Goal: Transaction & Acquisition: Purchase product/service

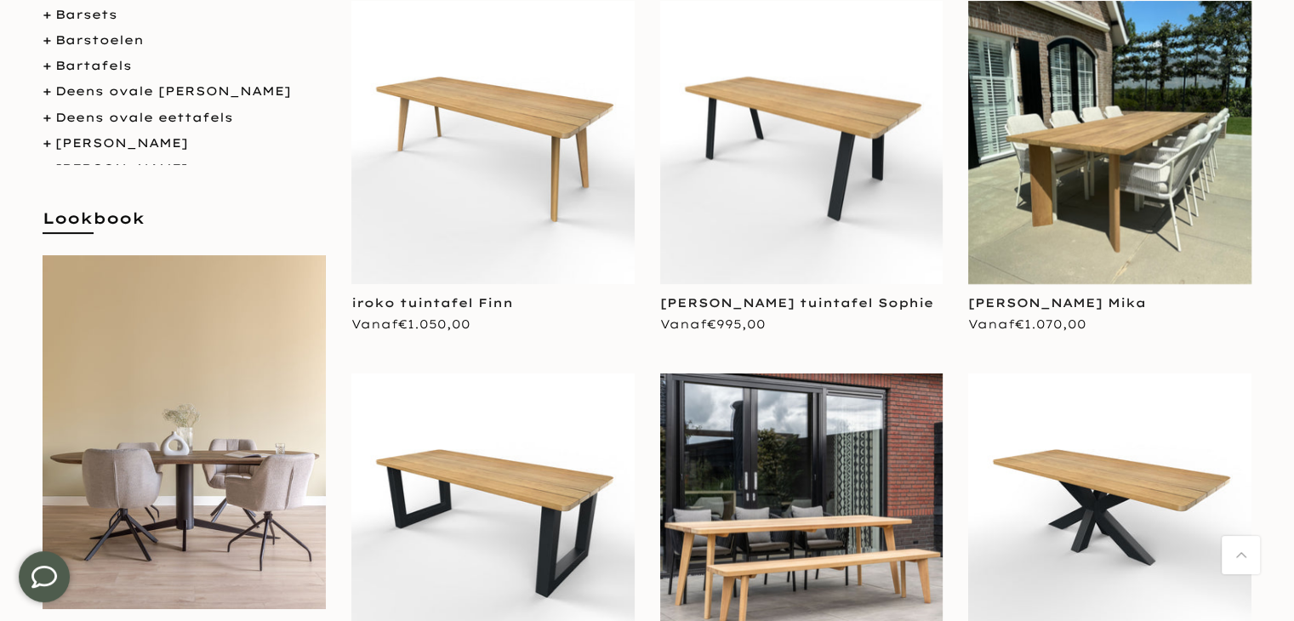
scroll to position [425, 0]
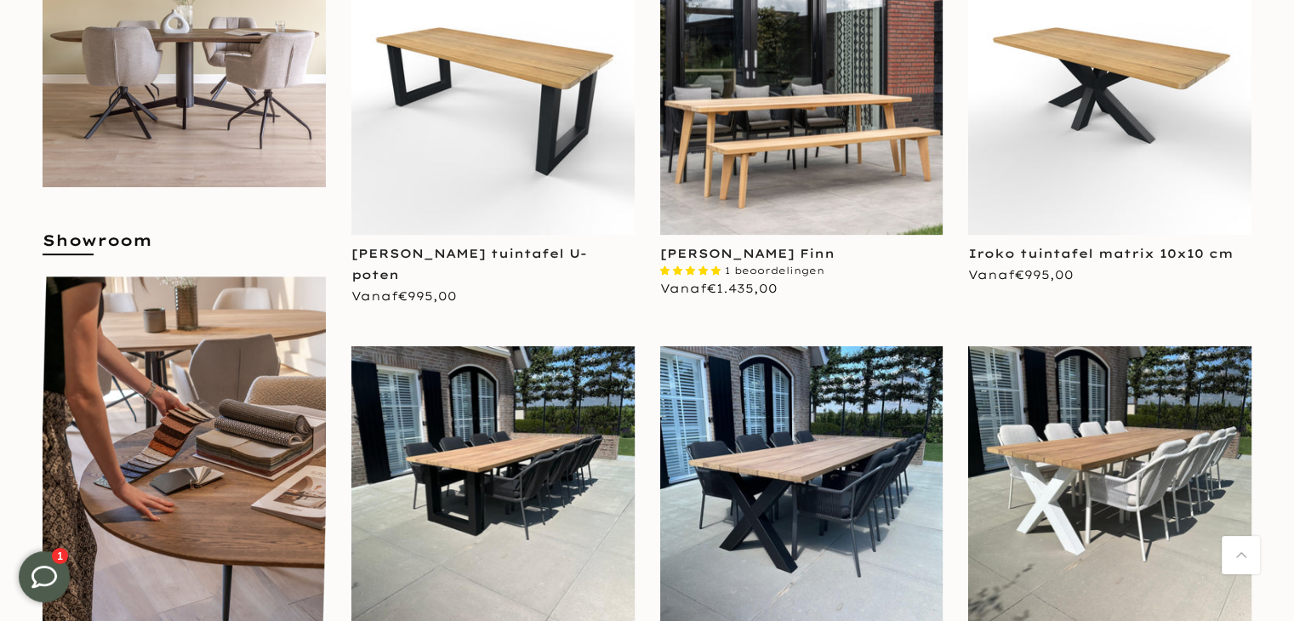
drag, startPoint x: 0, startPoint y: 0, endPoint x: 1283, endPoint y: 137, distance: 1289.9
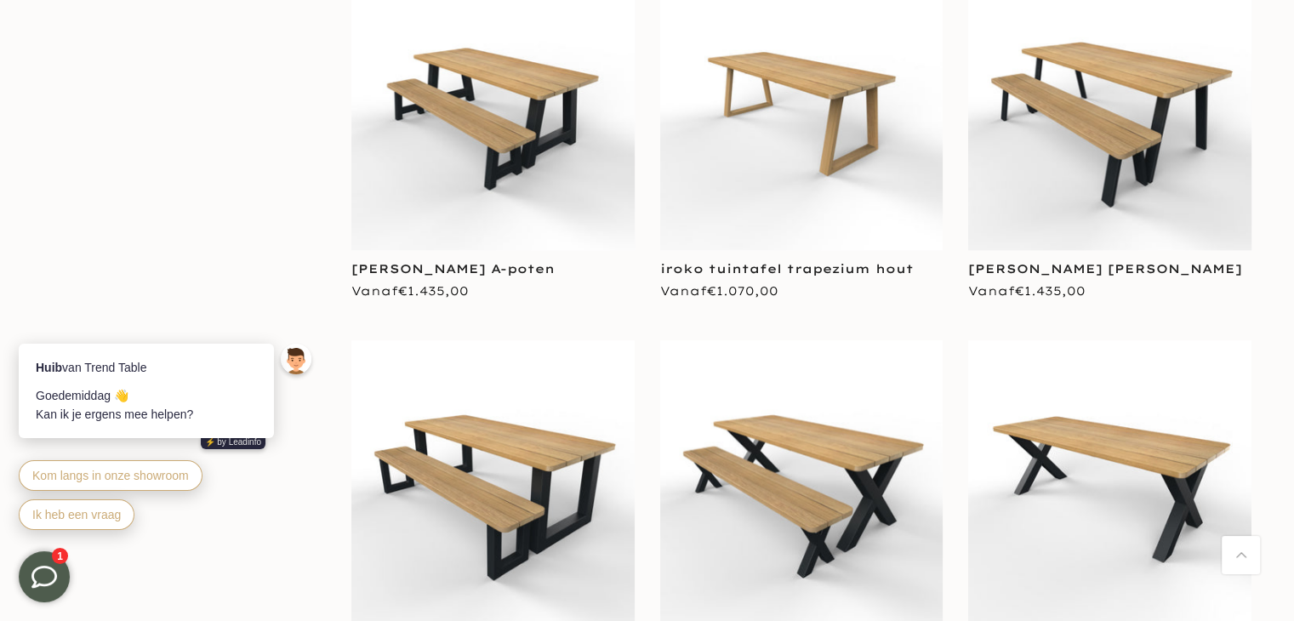
scroll to position [2099, 0]
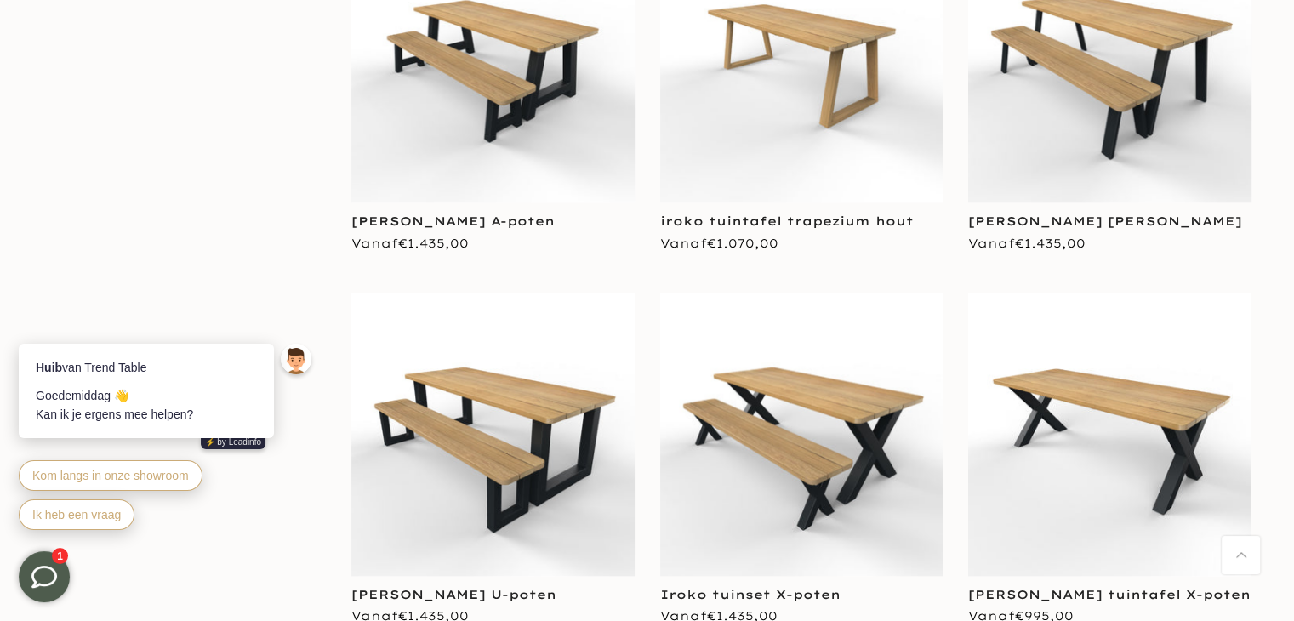
click at [821, 154] on img at bounding box center [801, 61] width 283 height 283
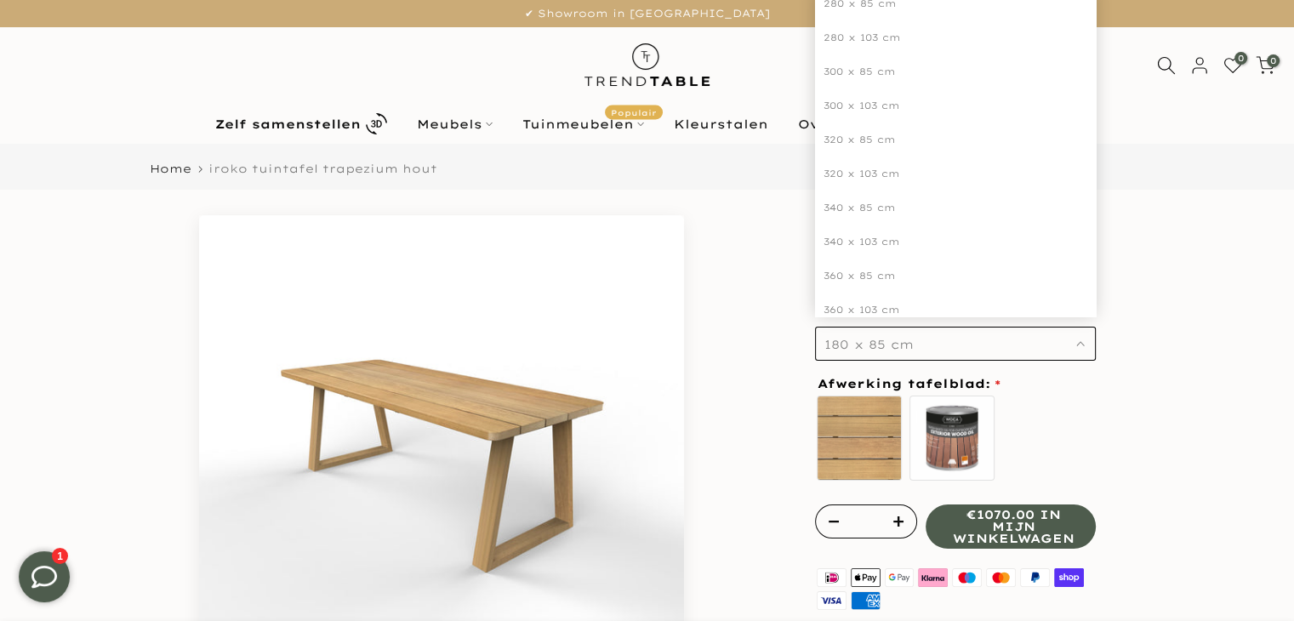
scroll to position [357, 0]
click at [877, 100] on div "300 x 103 cm" at bounding box center [955, 104] width 281 height 34
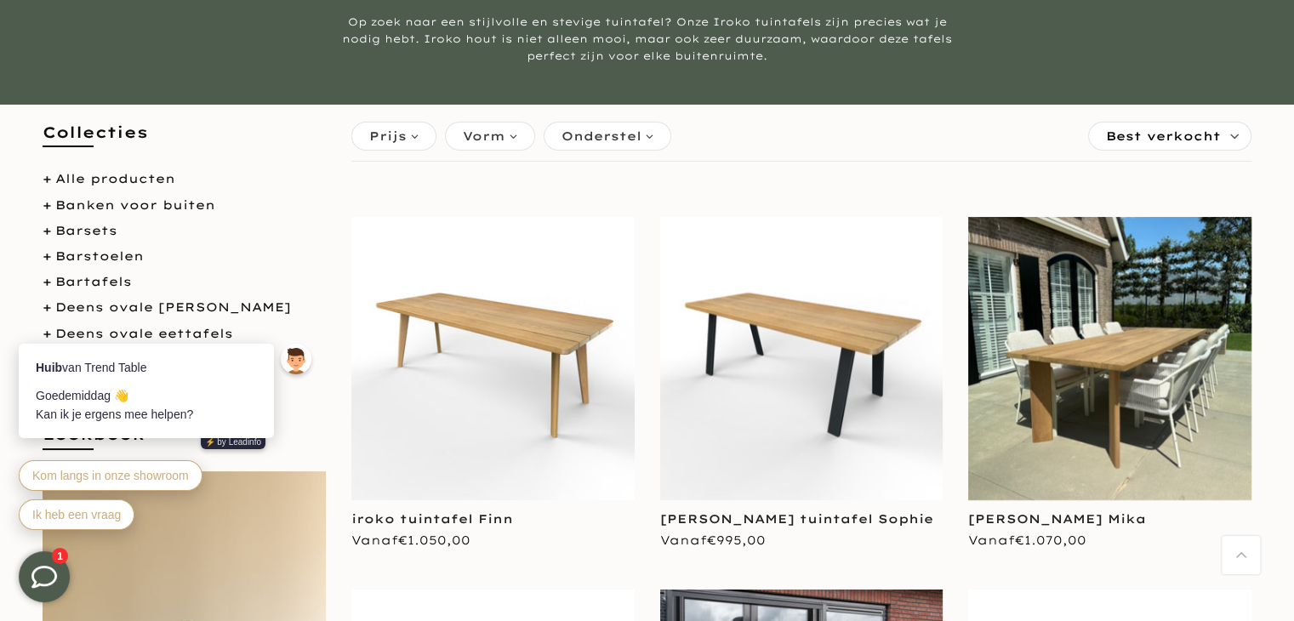
scroll to position [168, 0]
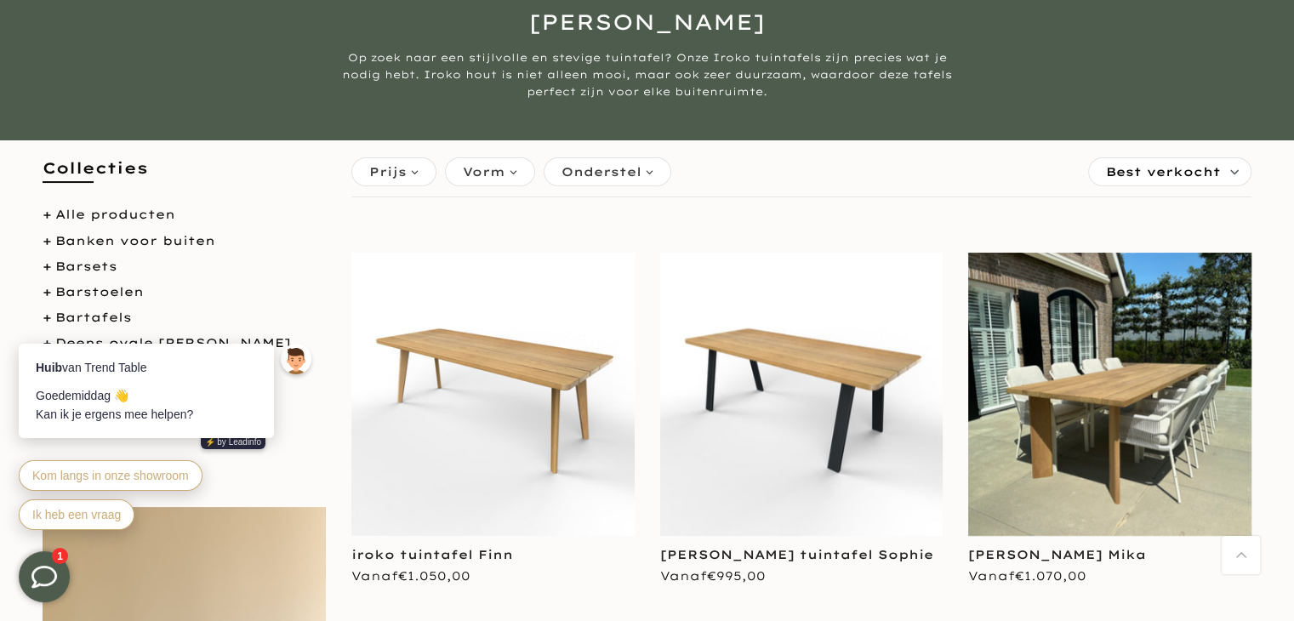
click at [1293, 51] on html "Door naar content ✔ Showroom in Giessenburg ✔ Handgemaakt in NL ✔ Gratis bezorg…" at bounding box center [647, 142] width 1294 height 621
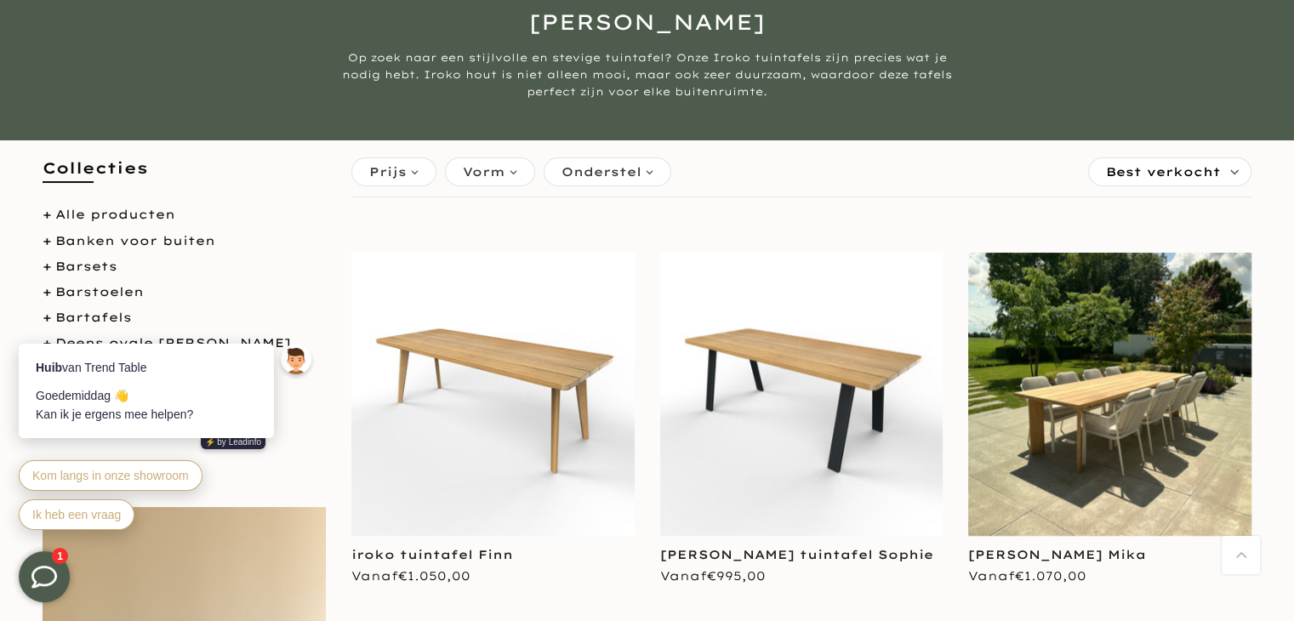
click at [1123, 371] on img at bounding box center [1109, 394] width 283 height 283
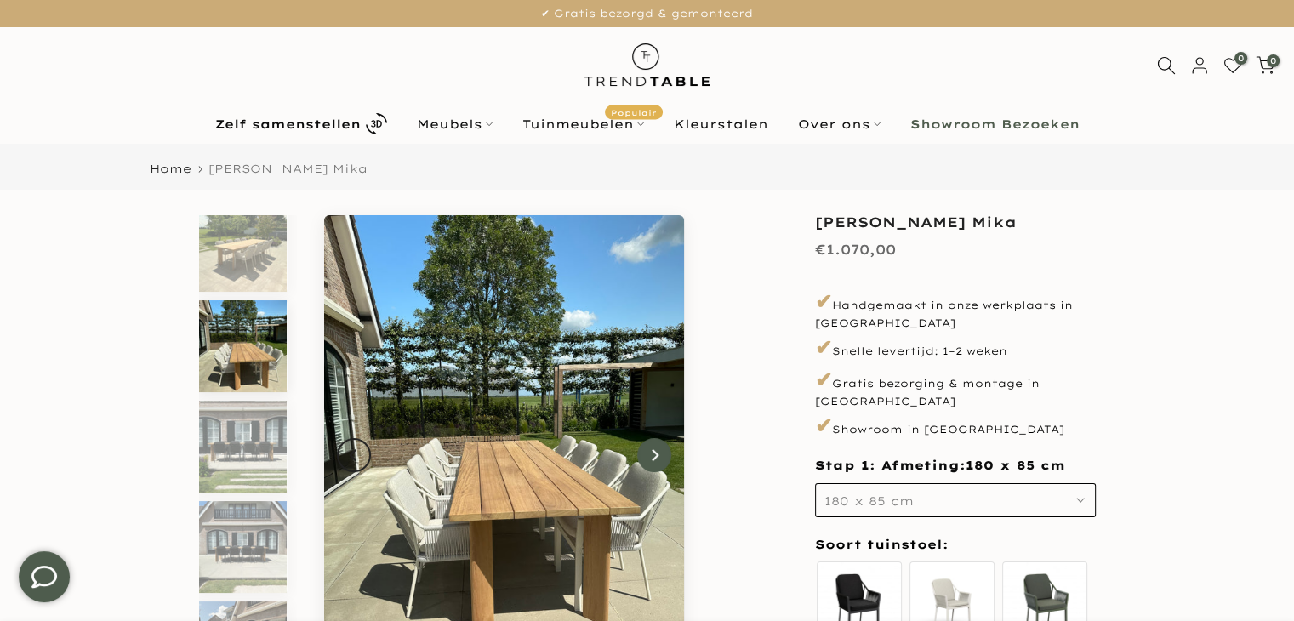
click at [660, 460] on button "Next" at bounding box center [654, 455] width 34 height 34
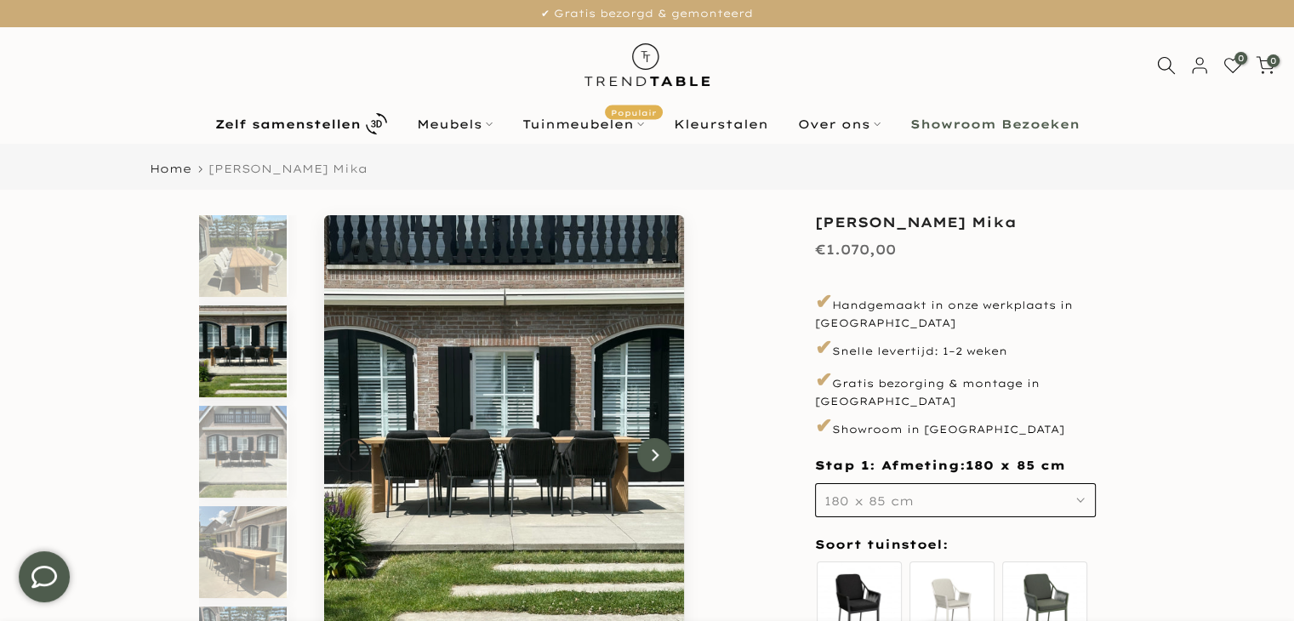
scroll to position [216, 0]
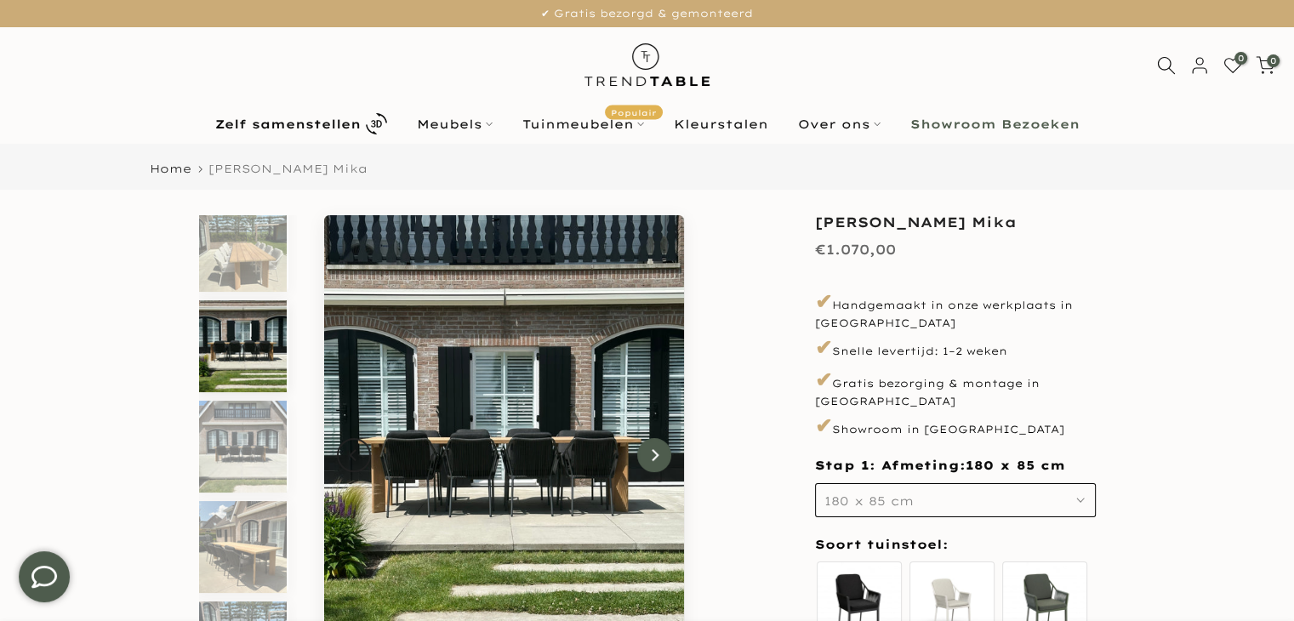
click at [660, 460] on button "Next" at bounding box center [654, 455] width 34 height 34
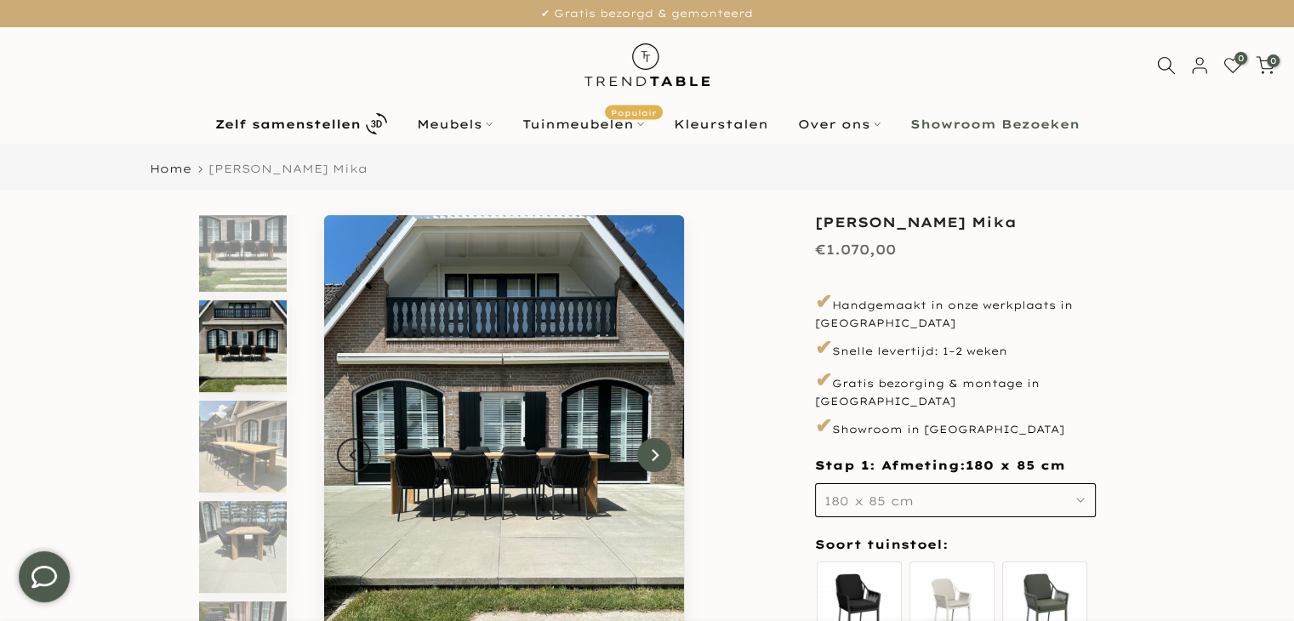
click at [660, 460] on button "Next" at bounding box center [654, 455] width 34 height 34
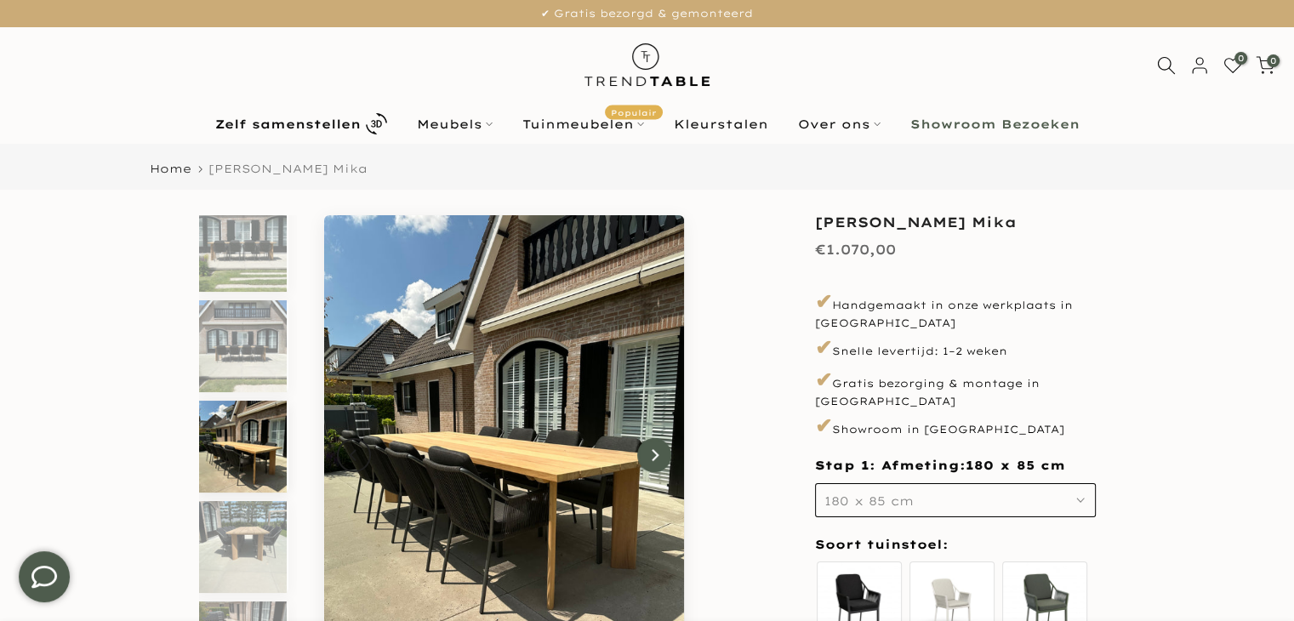
scroll to position [339, 0]
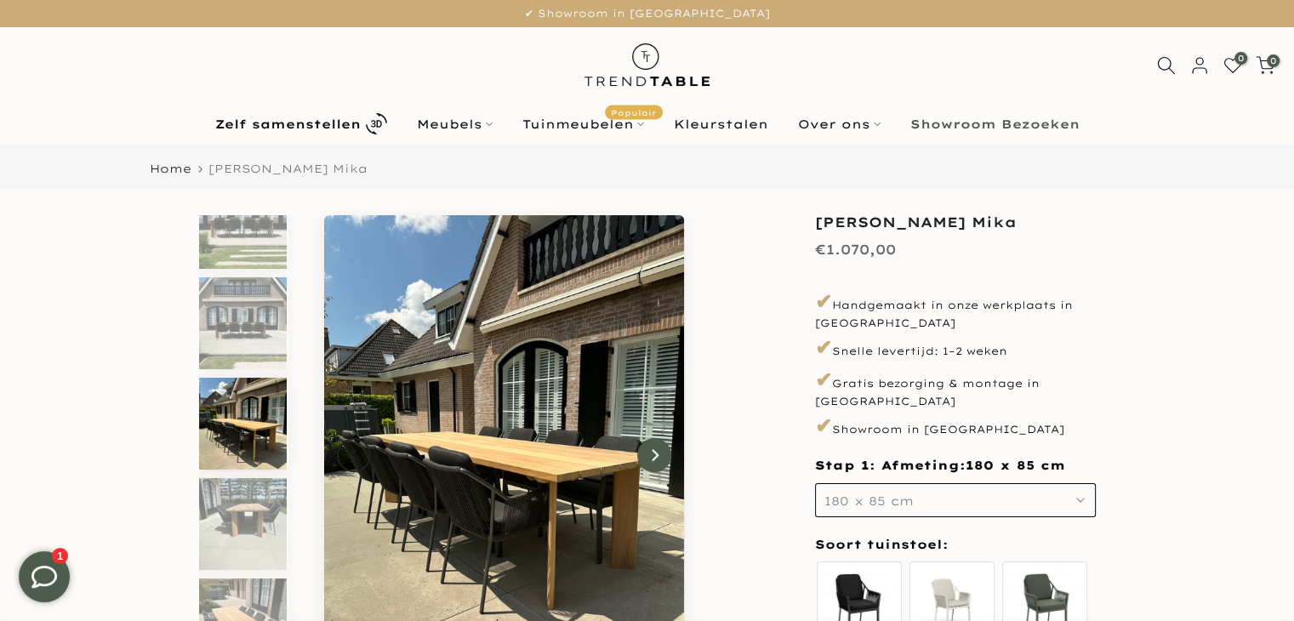
click at [660, 460] on button "Next" at bounding box center [654, 455] width 34 height 34
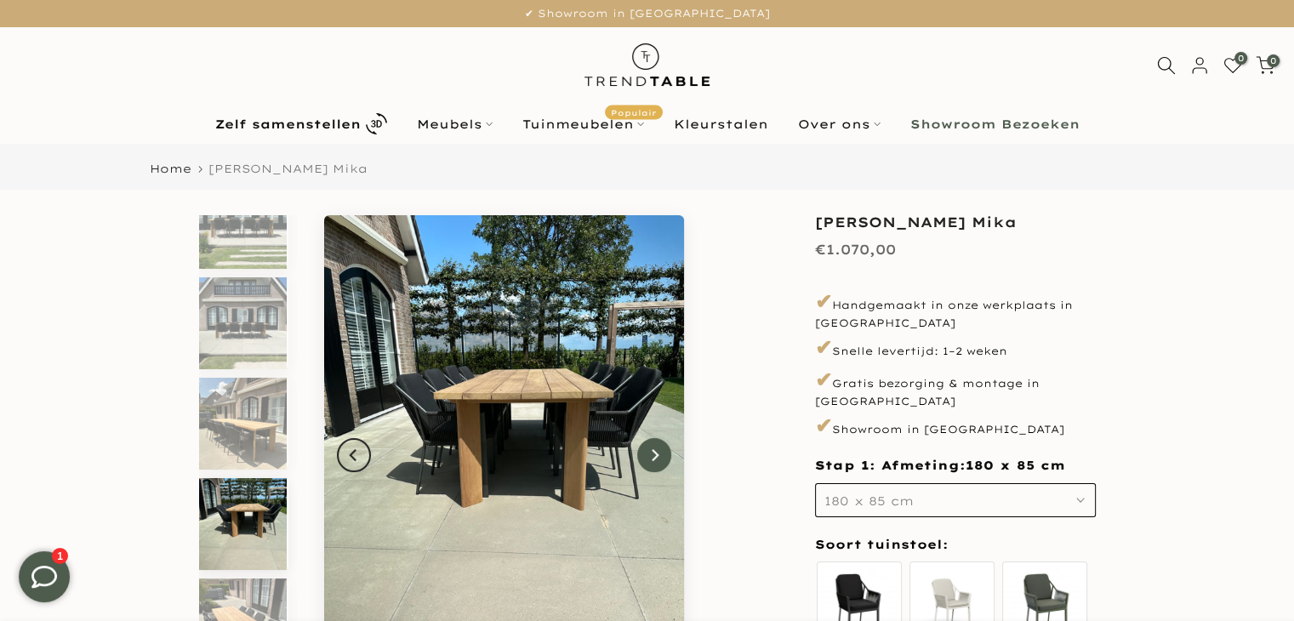
click at [660, 460] on button "Next" at bounding box center [654, 455] width 34 height 34
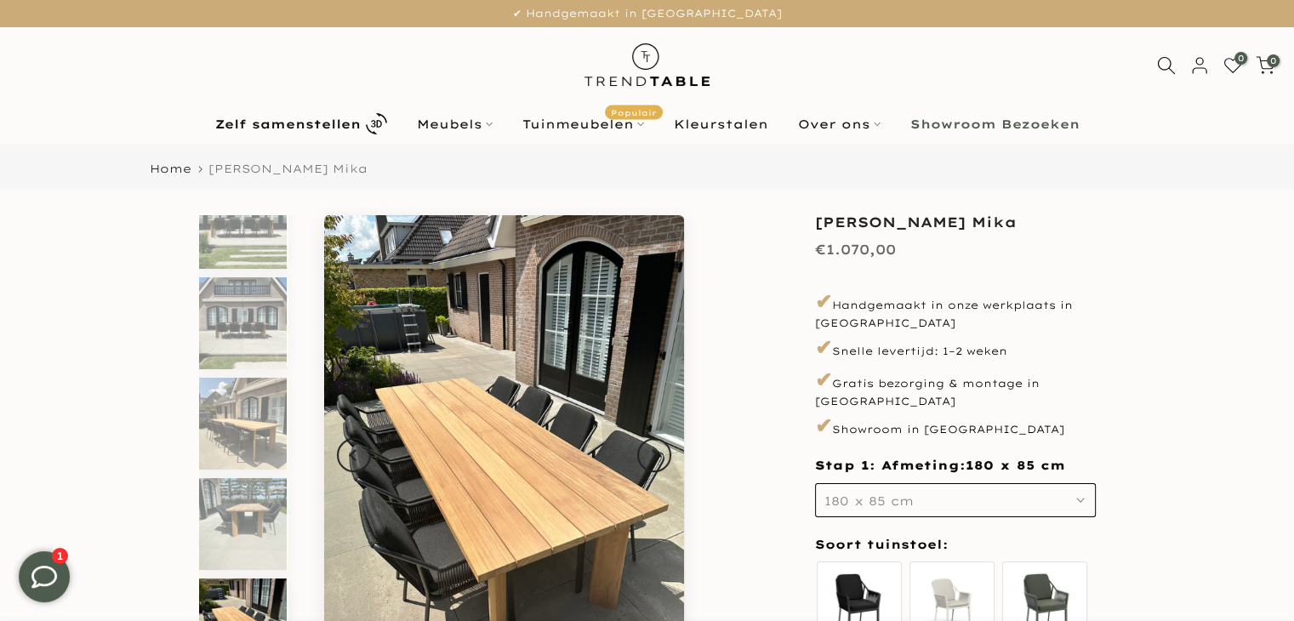
click at [941, 483] on button "180 x 85 cm" at bounding box center [955, 500] width 281 height 34
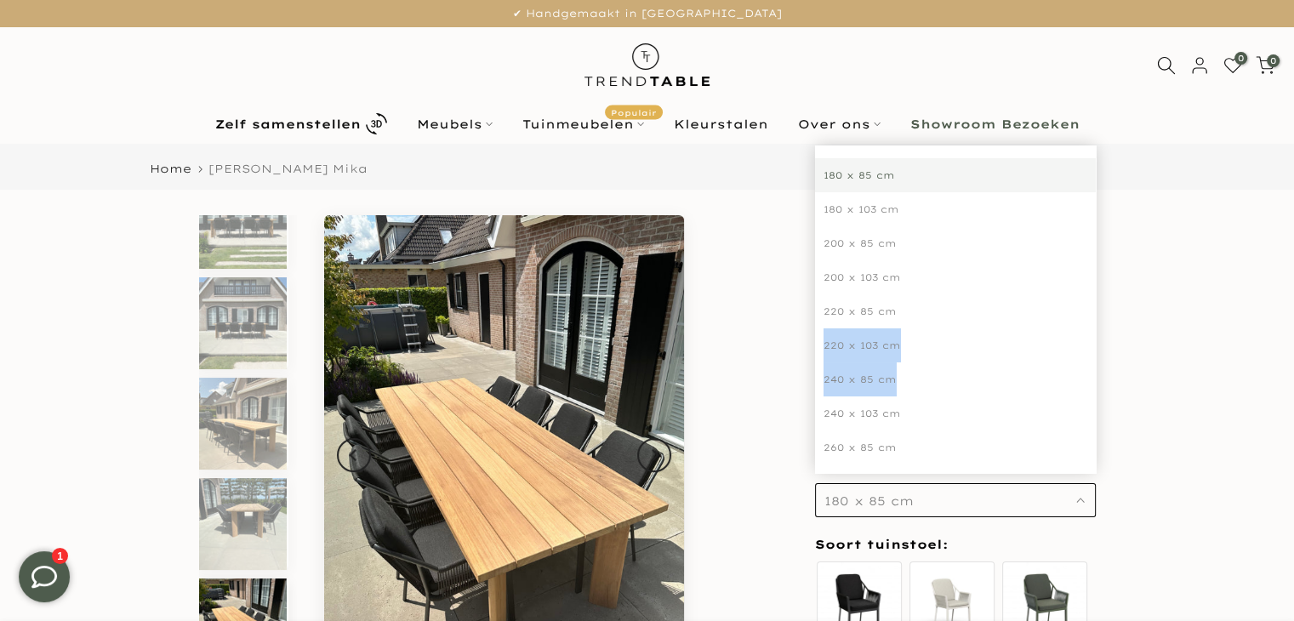
drag, startPoint x: 1090, startPoint y: 291, endPoint x: 1093, endPoint y: 367, distance: 75.7
click at [1093, 367] on div "180 x 85 cm 180 x 85 cm 180 x 103 cm 200 x 85 cm 200 x 103 cm 220 x 85 cm 220 x…" at bounding box center [955, 308] width 281 height 327
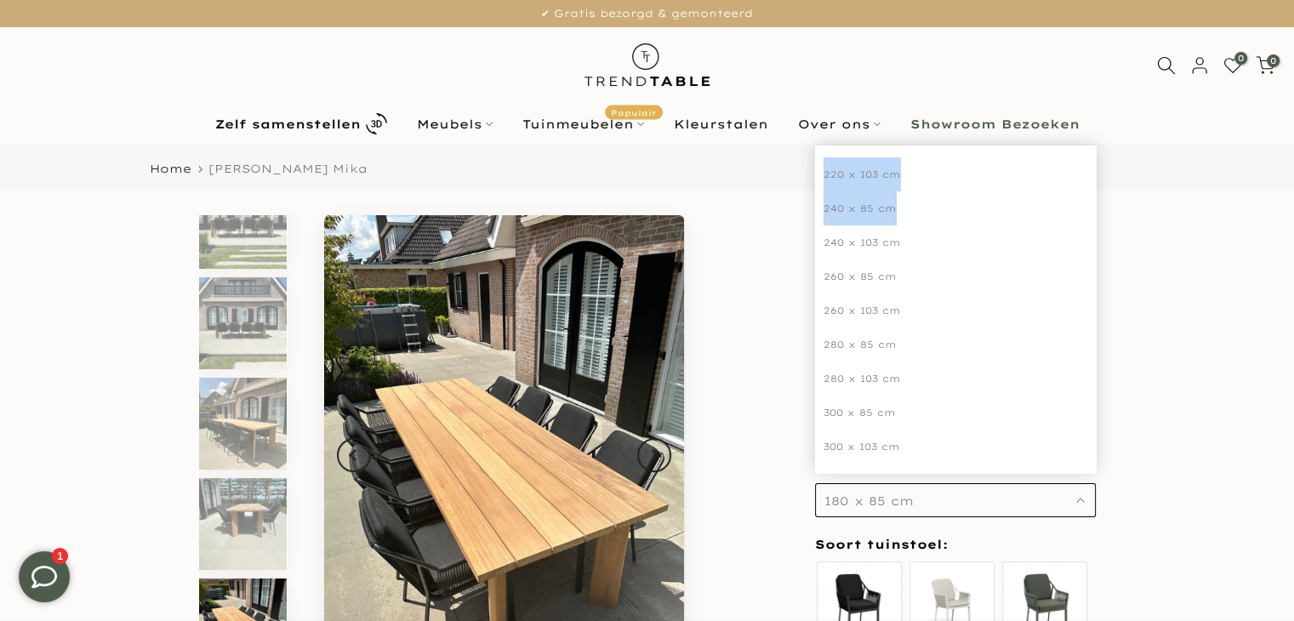
scroll to position [174, 0]
click at [938, 426] on div "300 x 103 cm" at bounding box center [955, 443] width 281 height 34
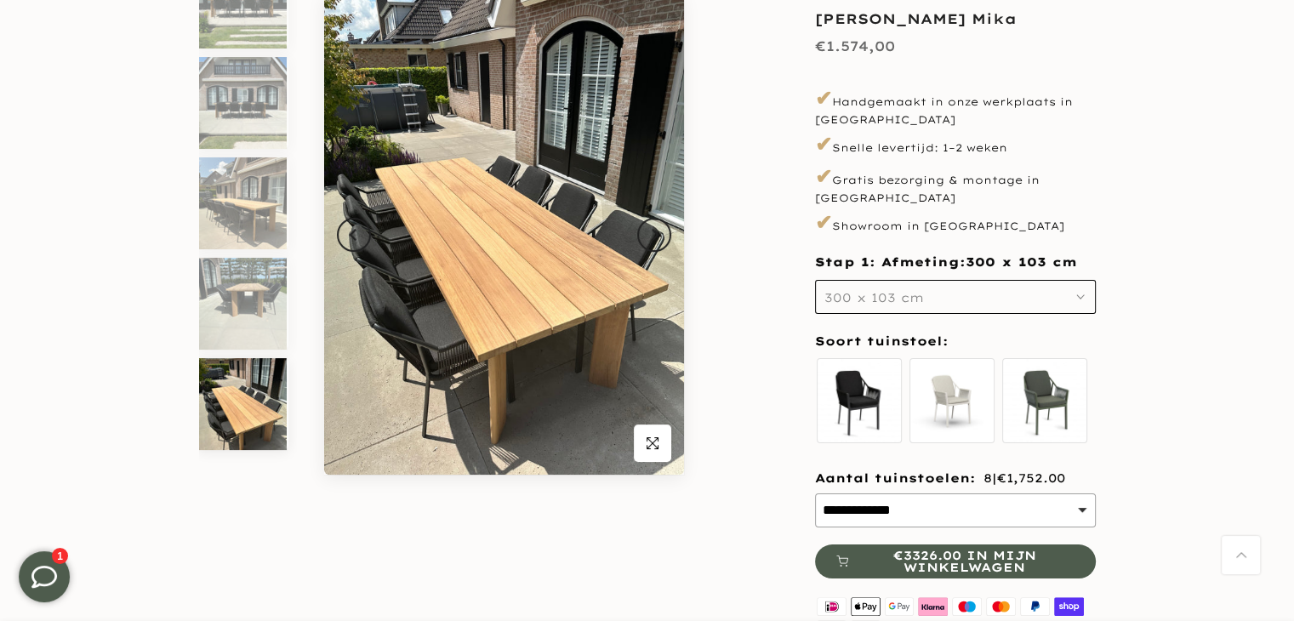
scroll to position [216, 0]
